Goal: Find specific page/section: Find specific page/section

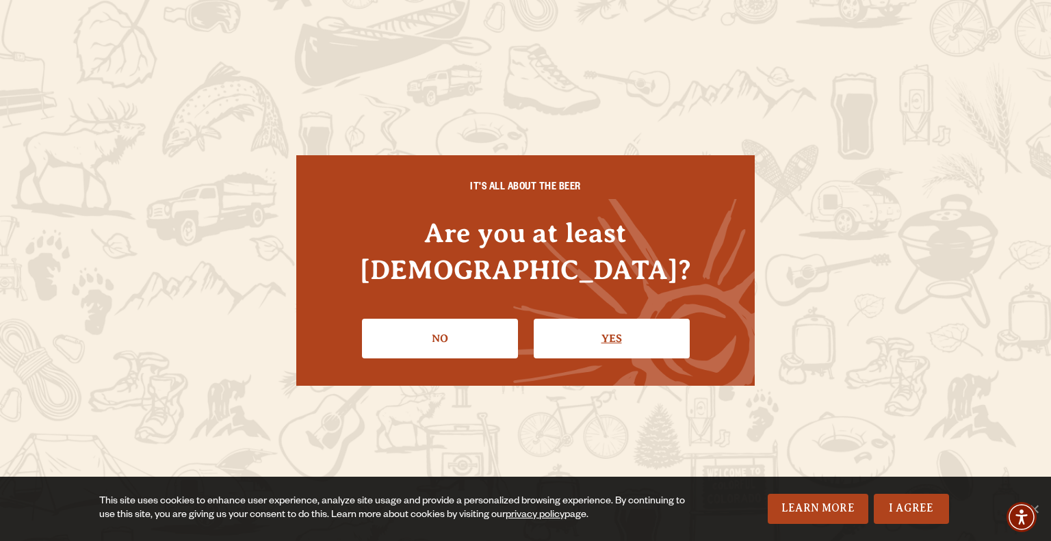
click at [589, 319] on link "Yes" at bounding box center [612, 339] width 156 height 40
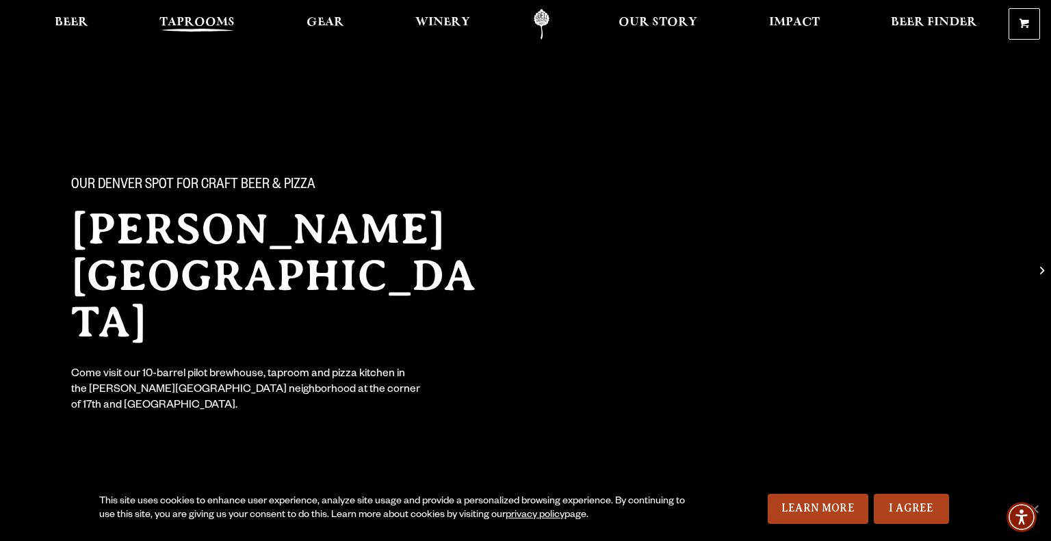
click at [204, 21] on span "Taprooms" at bounding box center [196, 22] width 75 height 11
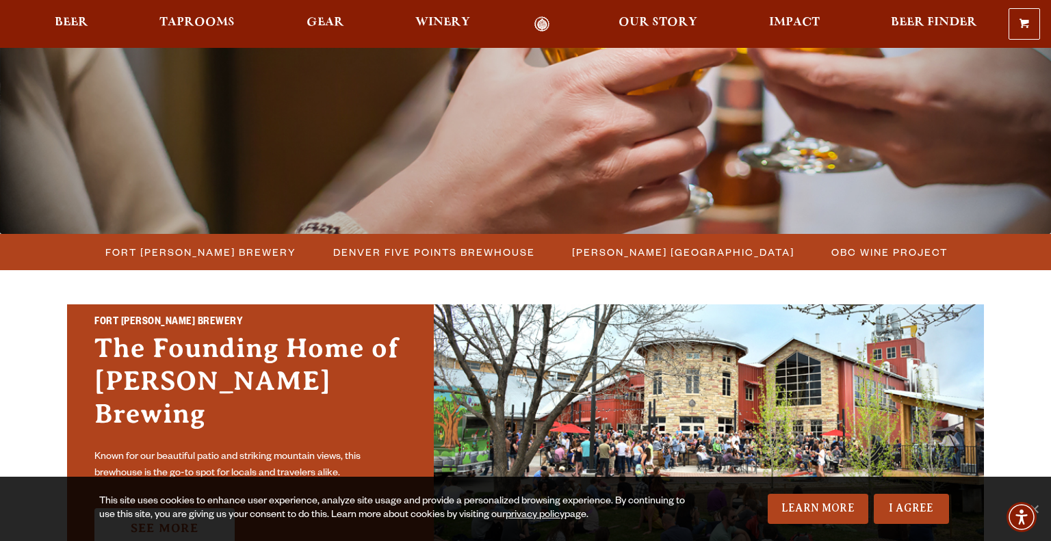
scroll to position [224, 0]
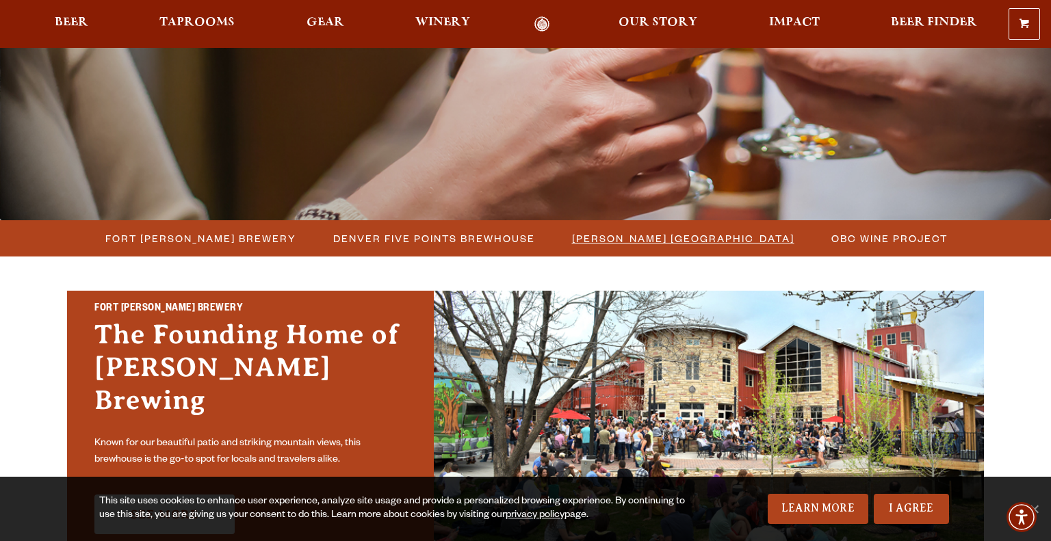
click at [636, 245] on span "[PERSON_NAME] [GEOGRAPHIC_DATA]" at bounding box center [683, 239] width 222 height 20
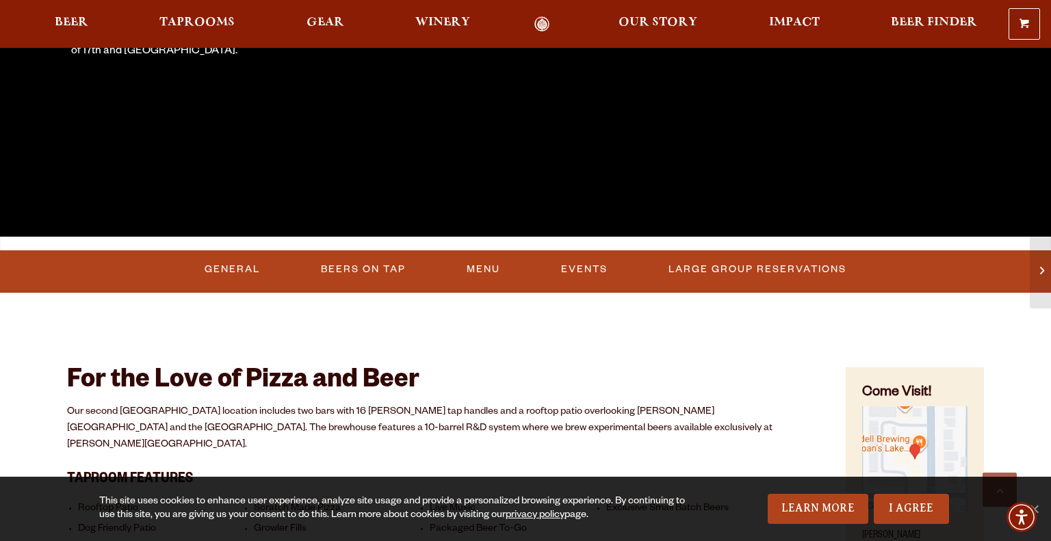
scroll to position [357, 0]
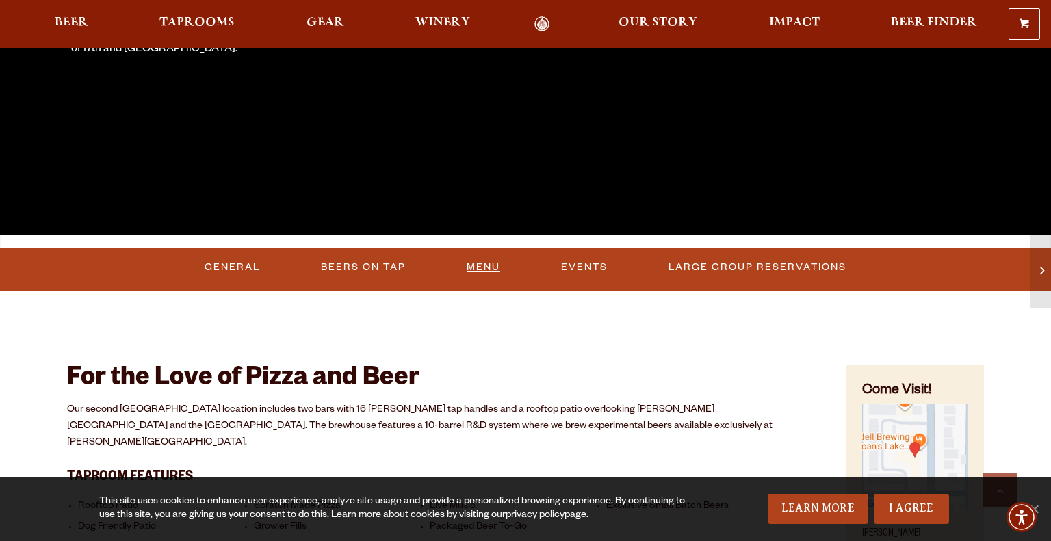
click at [480, 266] on link "Menu" at bounding box center [483, 267] width 44 height 31
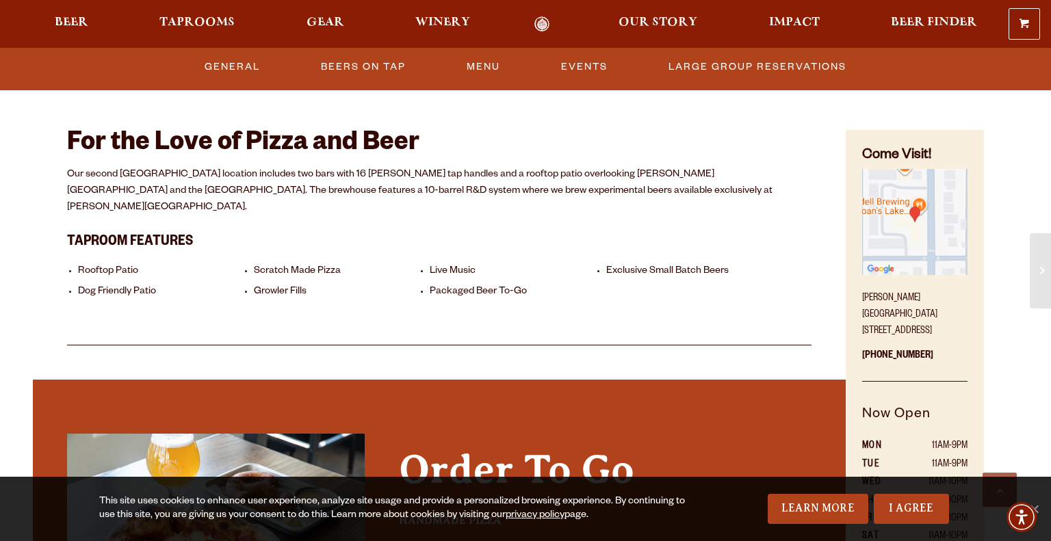
scroll to position [593, 0]
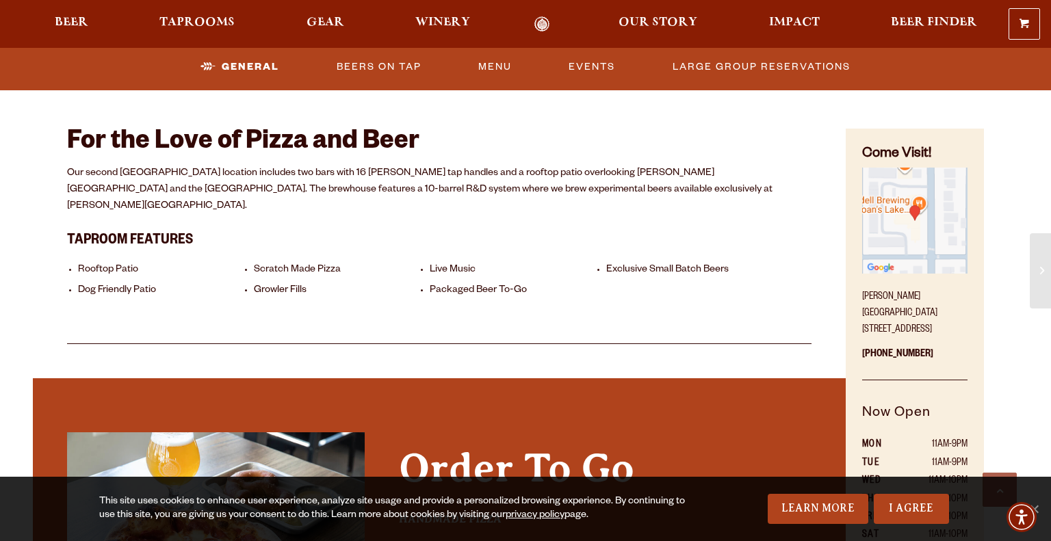
click at [916, 249] on img "Find on Google Maps (opens in a new window)" at bounding box center [914, 220] width 105 height 105
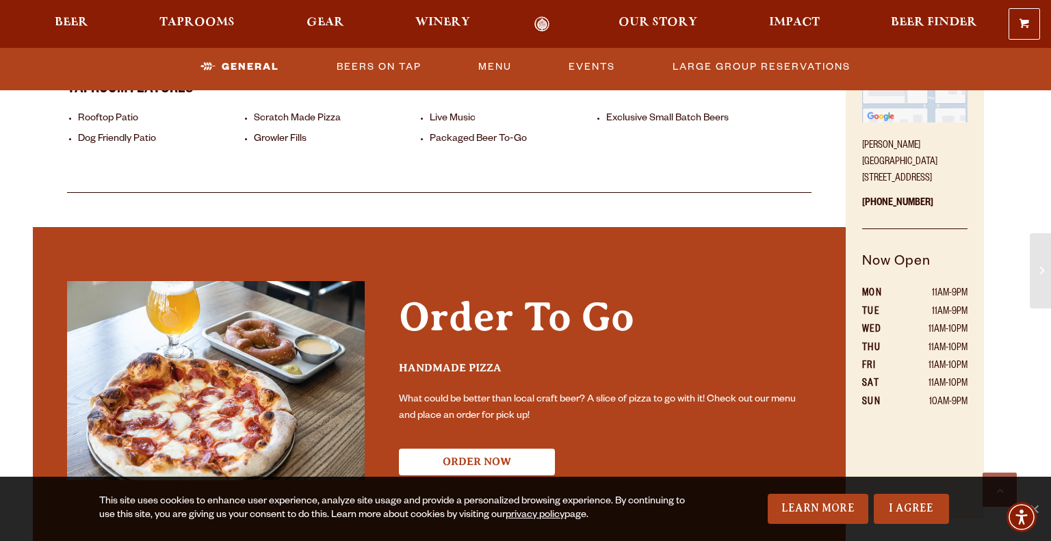
scroll to position [749, 0]
